Goal: Navigation & Orientation: Find specific page/section

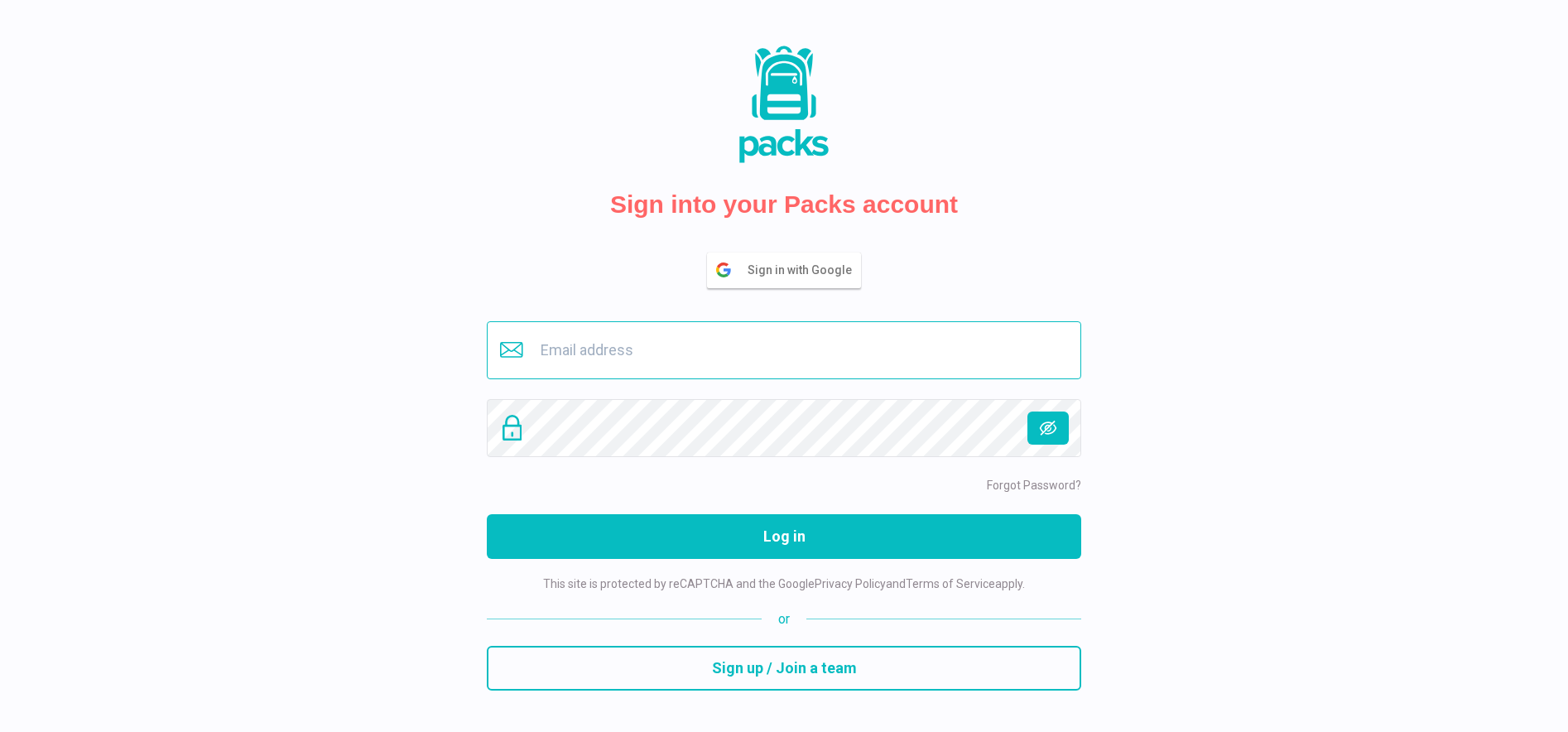
type input "[EMAIL_ADDRESS][DOMAIN_NAME]"
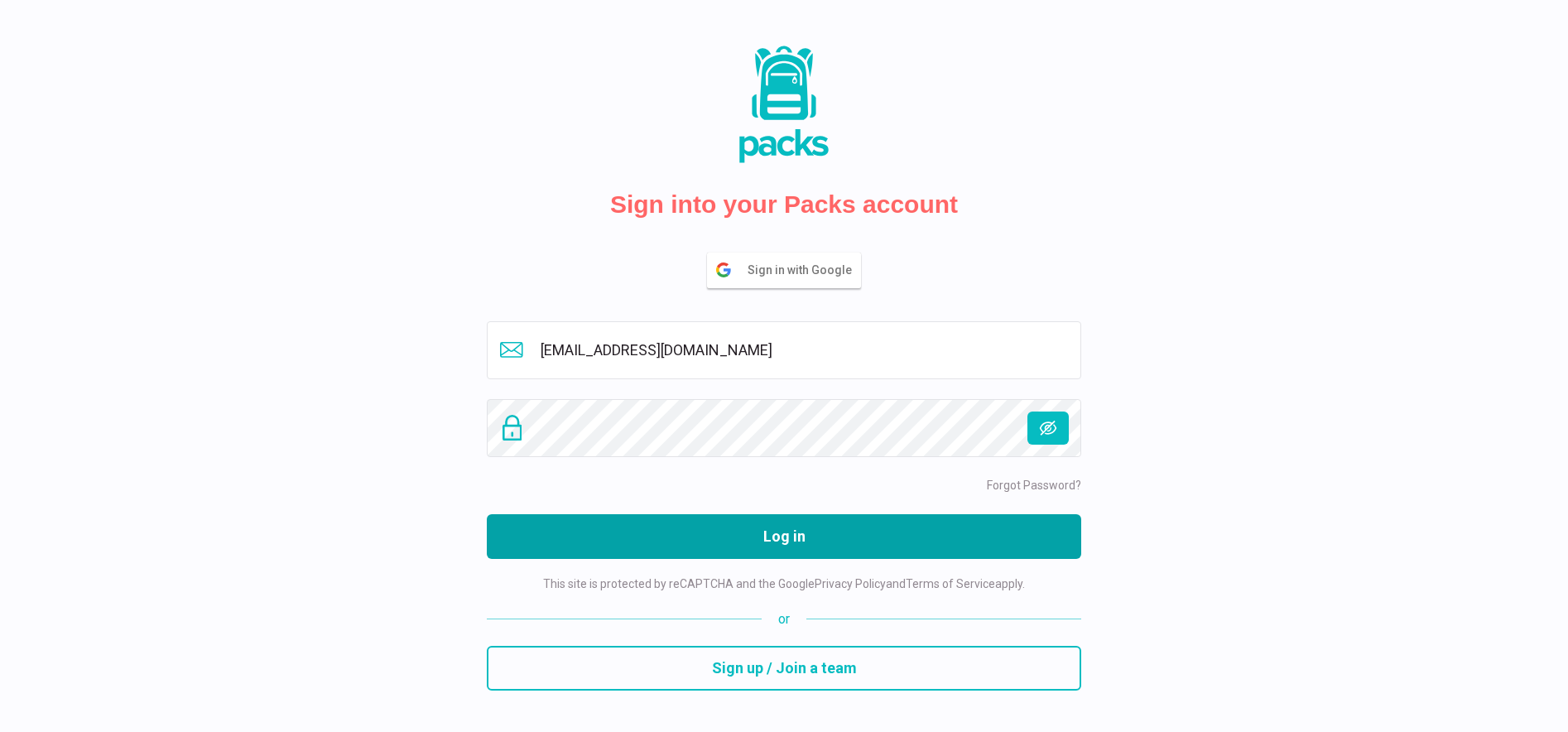
click at [739, 534] on button "Log in" at bounding box center [784, 537] width 594 height 45
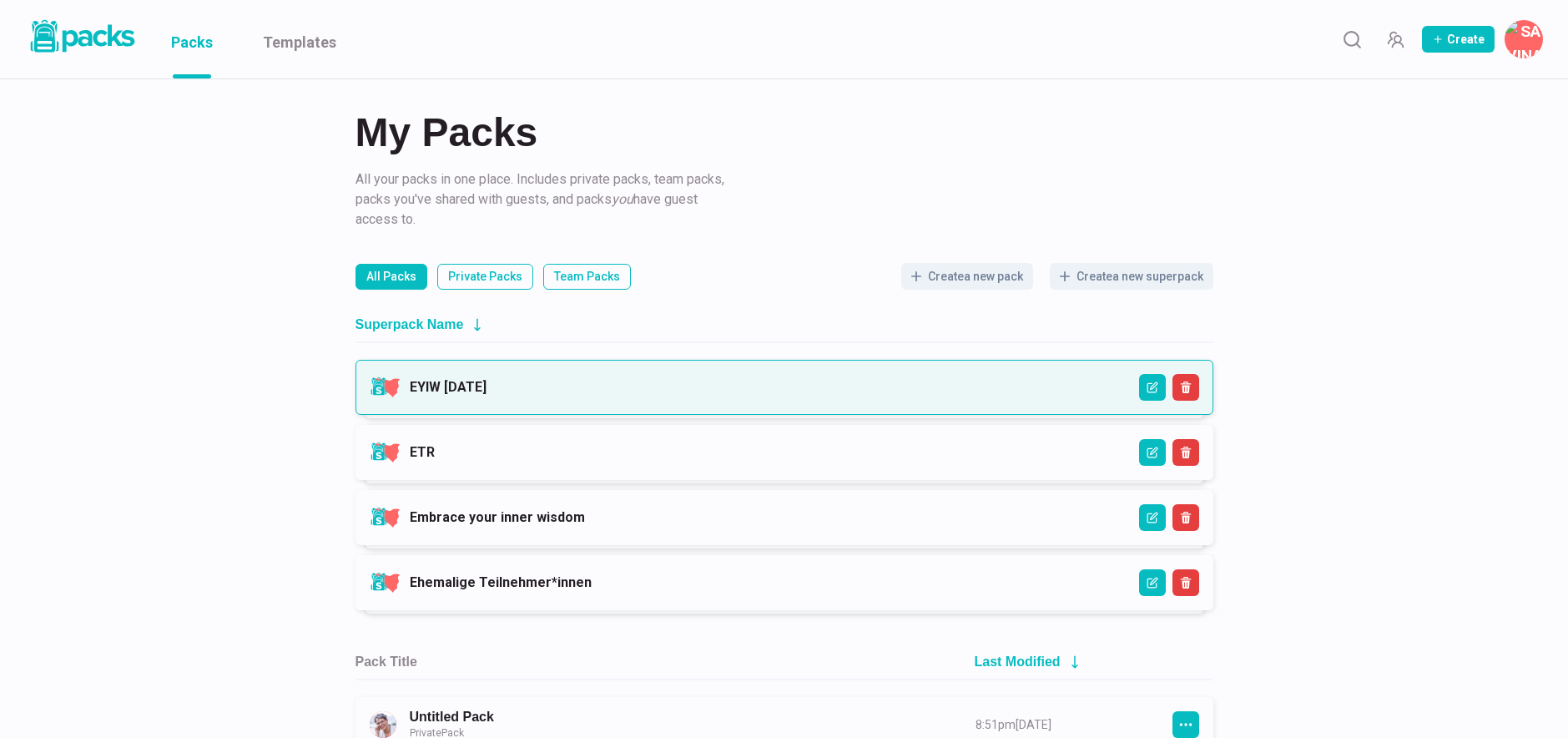
click at [487, 389] on link "EYIW [DATE]" at bounding box center [448, 387] width 77 height 16
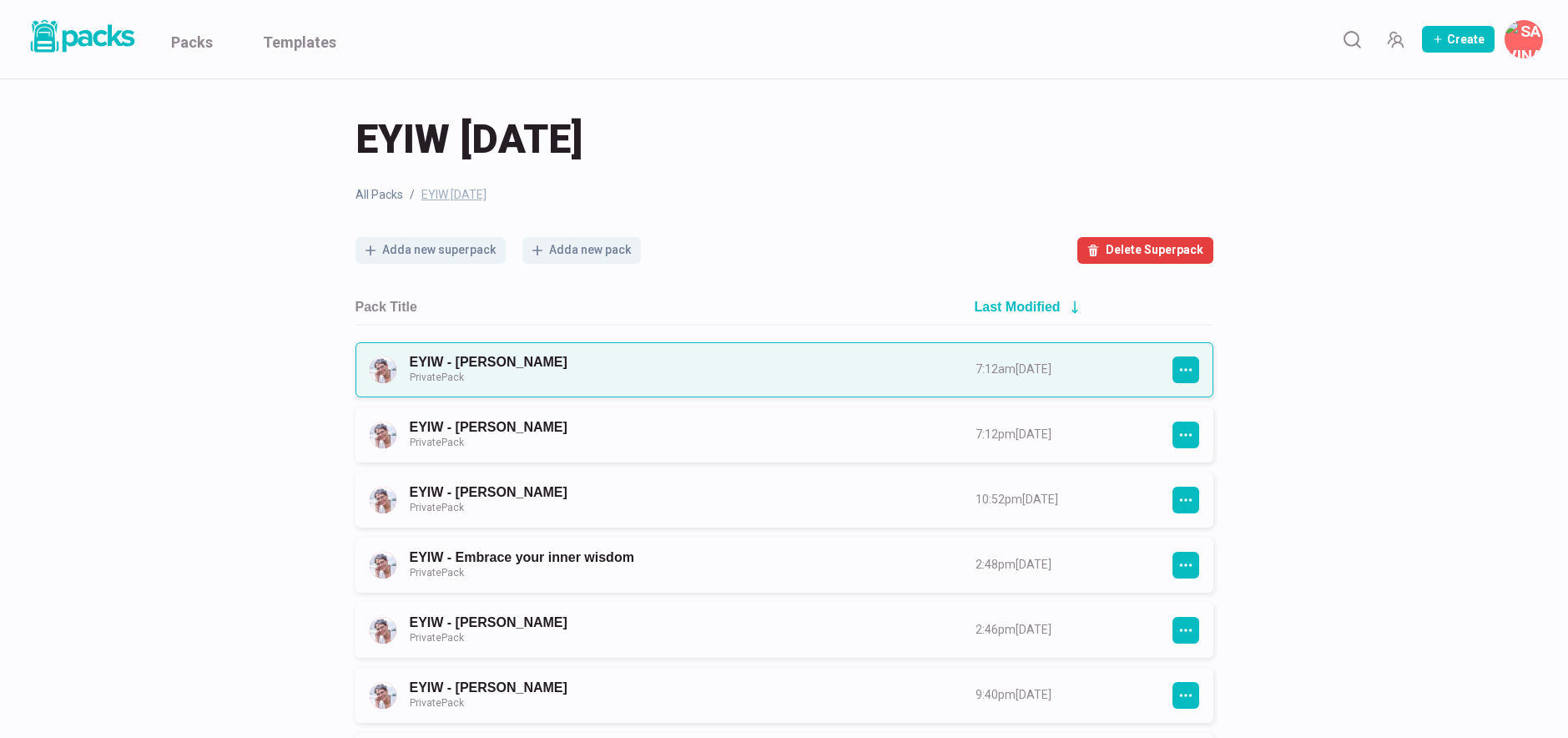
click at [686, 367] on link "EYIW - [PERSON_NAME] Private Pack" at bounding box center [678, 369] width 536 height 31
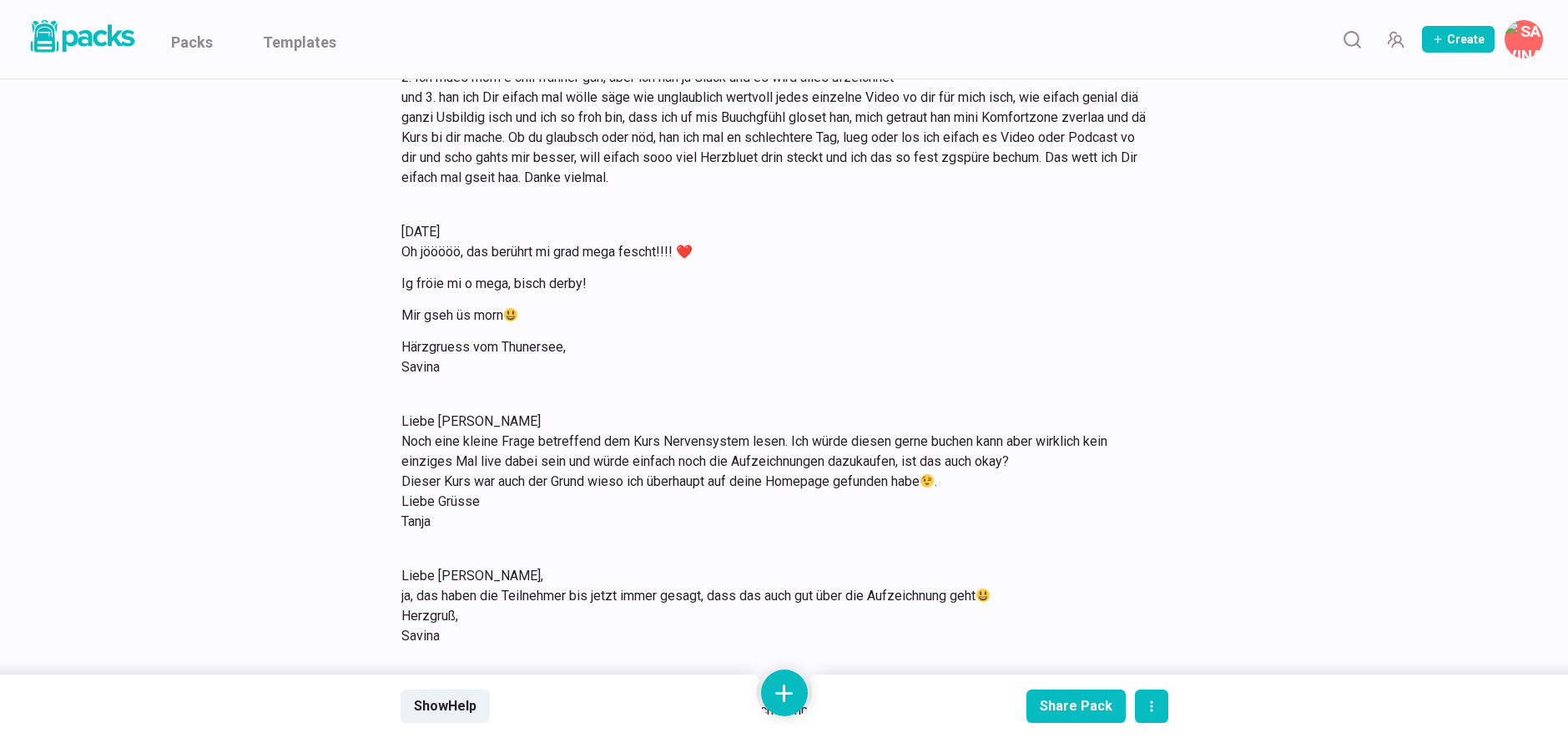
scroll to position [2956, 0]
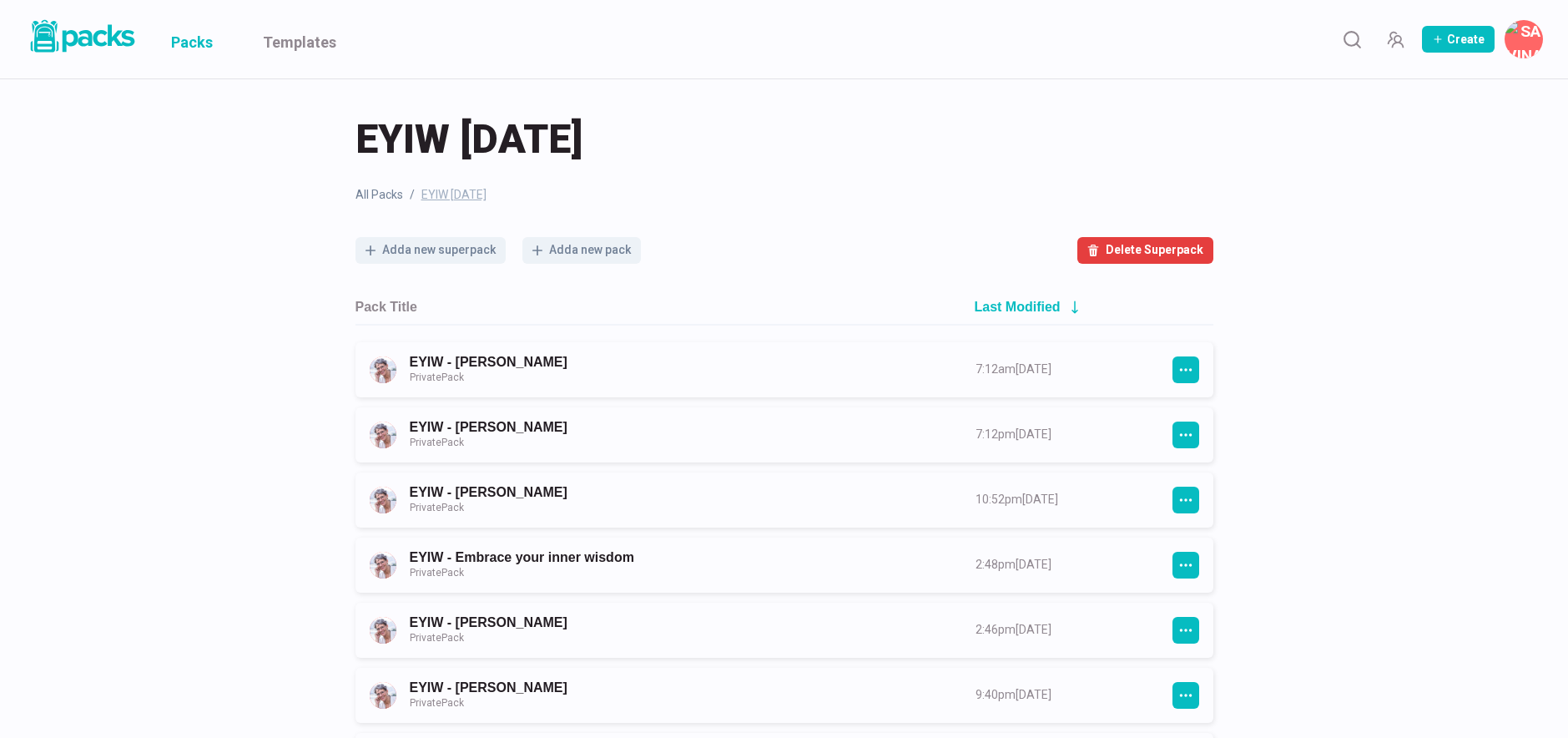
click at [195, 36] on link "Packs" at bounding box center [192, 39] width 41 height 79
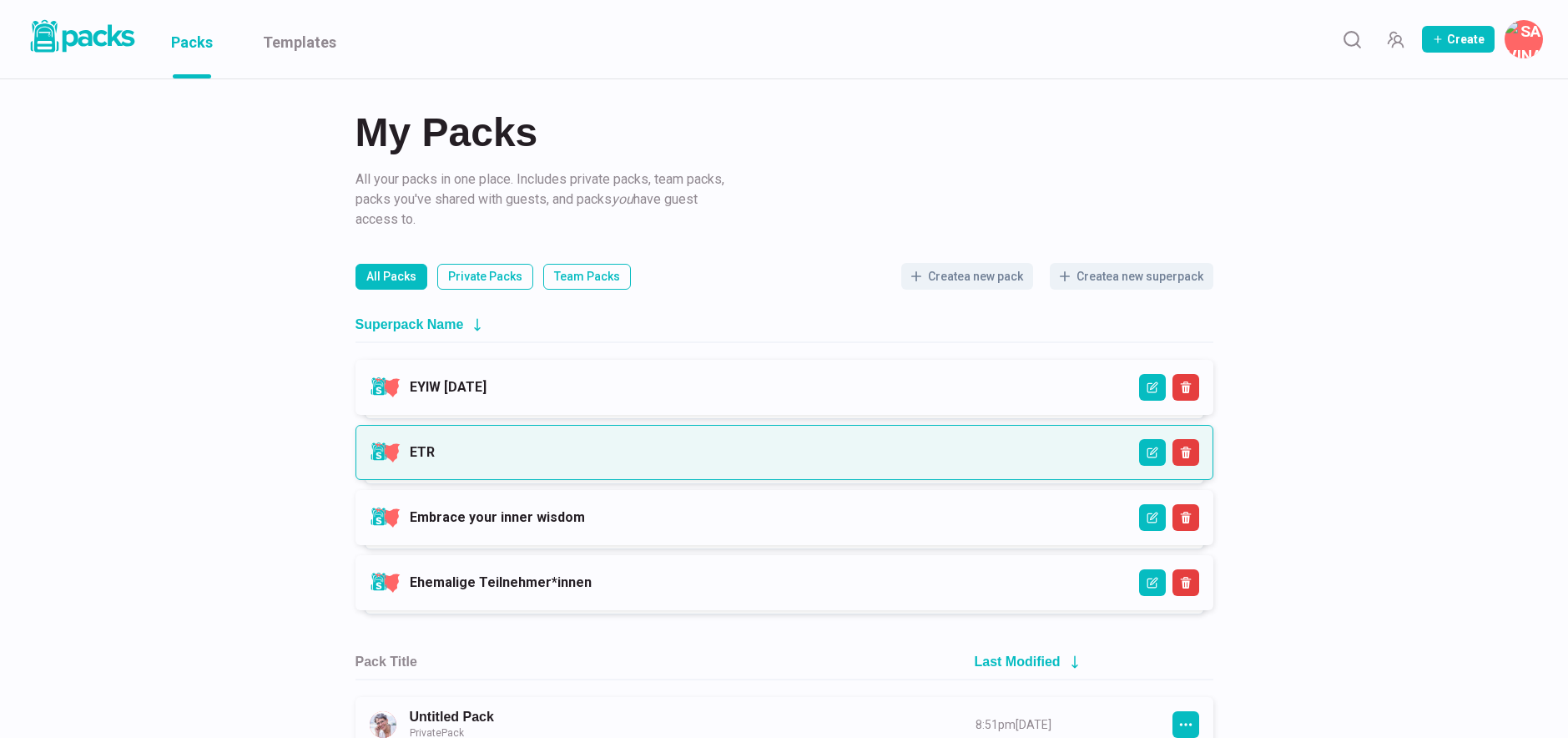
click at [434, 455] on link "ETR" at bounding box center [422, 452] width 25 height 16
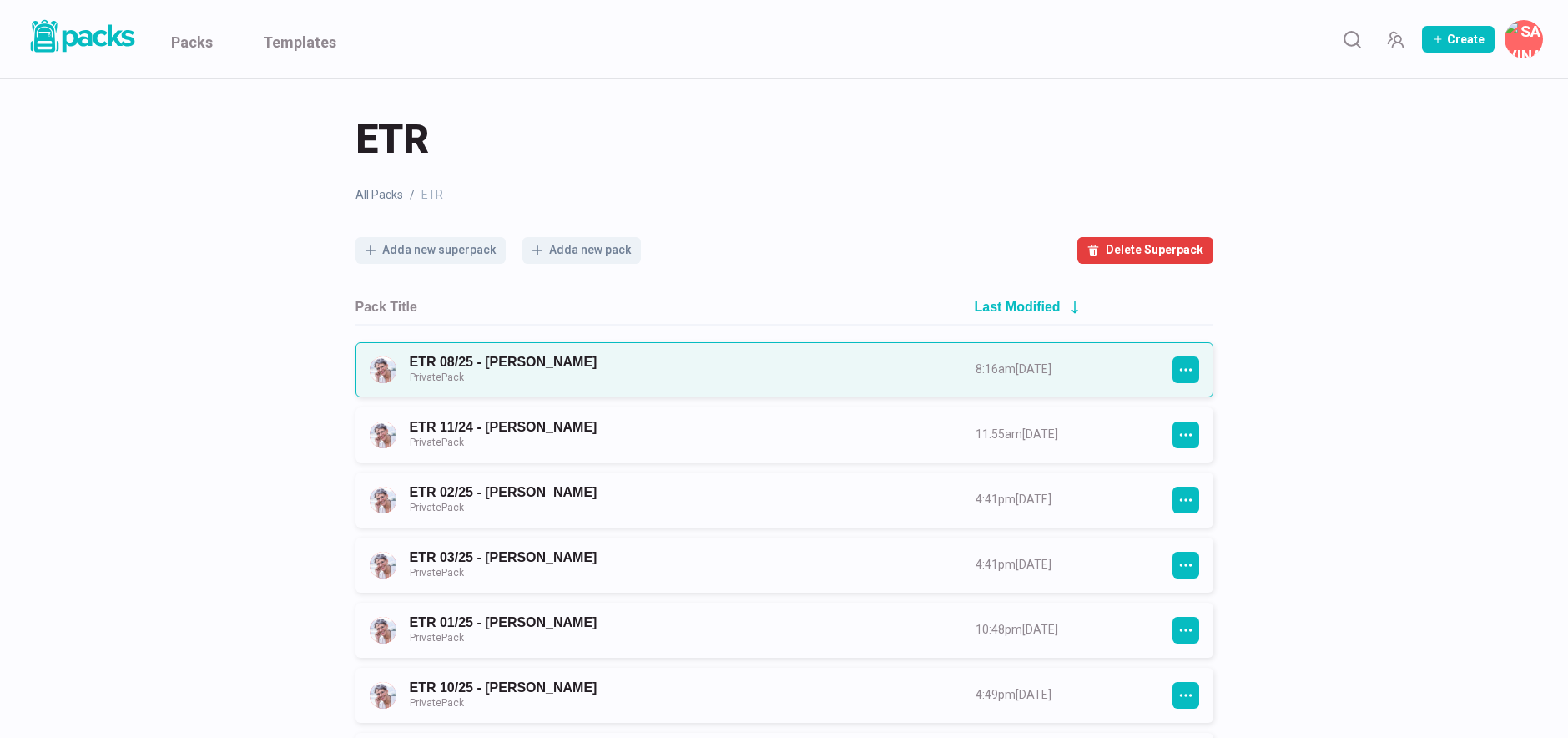
click at [630, 379] on link "ETR 08/25 - [PERSON_NAME] Private Pack" at bounding box center [678, 369] width 536 height 31
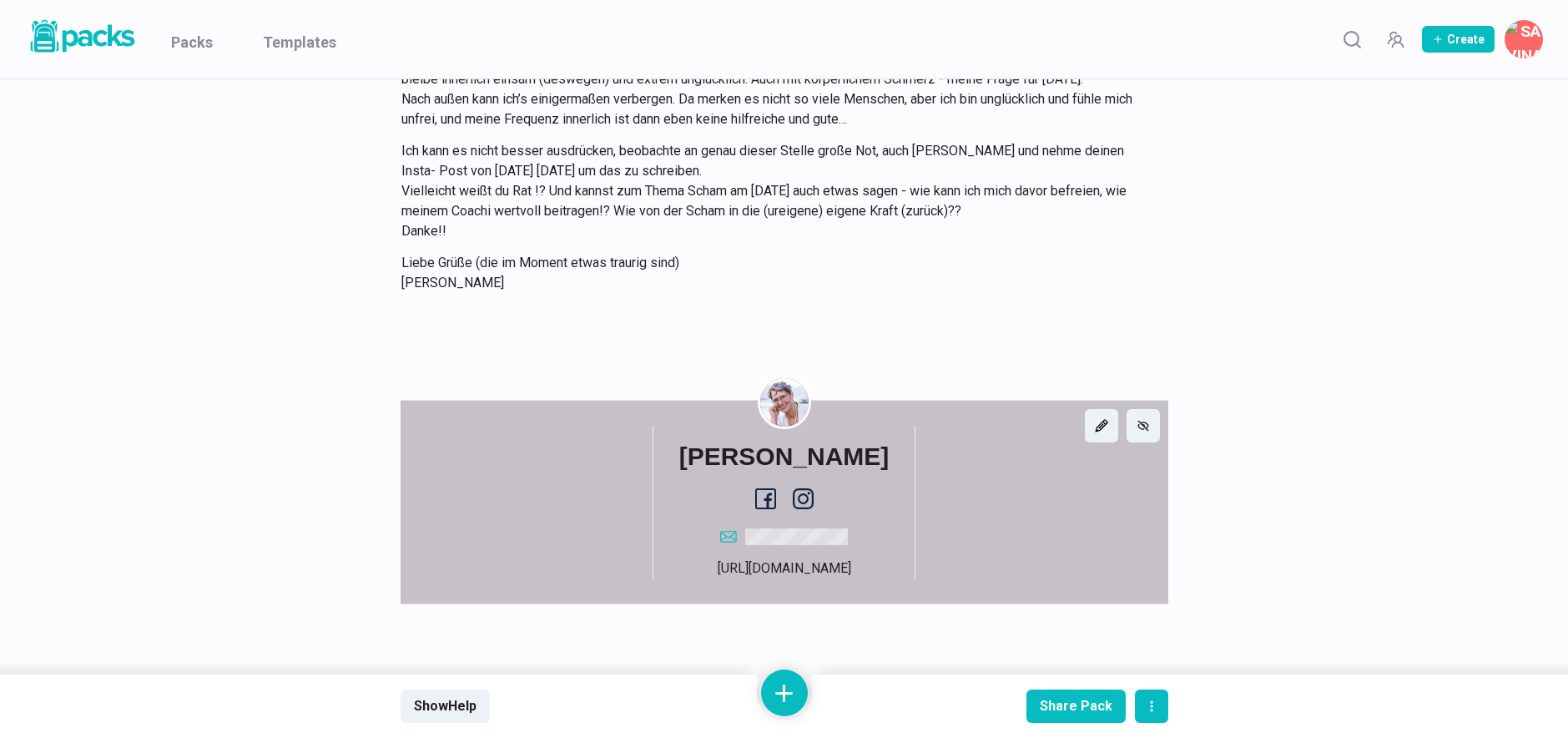
scroll to position [6485, 0]
